Goal: Use online tool/utility: Utilize a website feature to perform a specific function

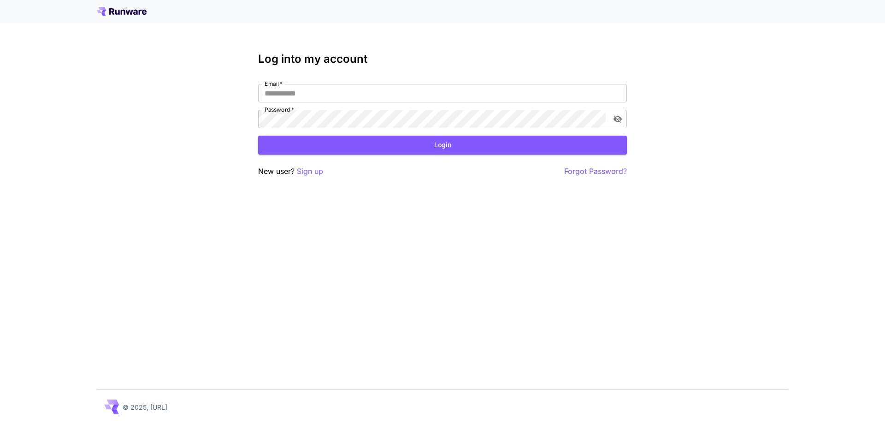
type input "**********"
click at [344, 139] on button "Login" at bounding box center [442, 145] width 369 height 19
